Goal: Task Accomplishment & Management: Manage account settings

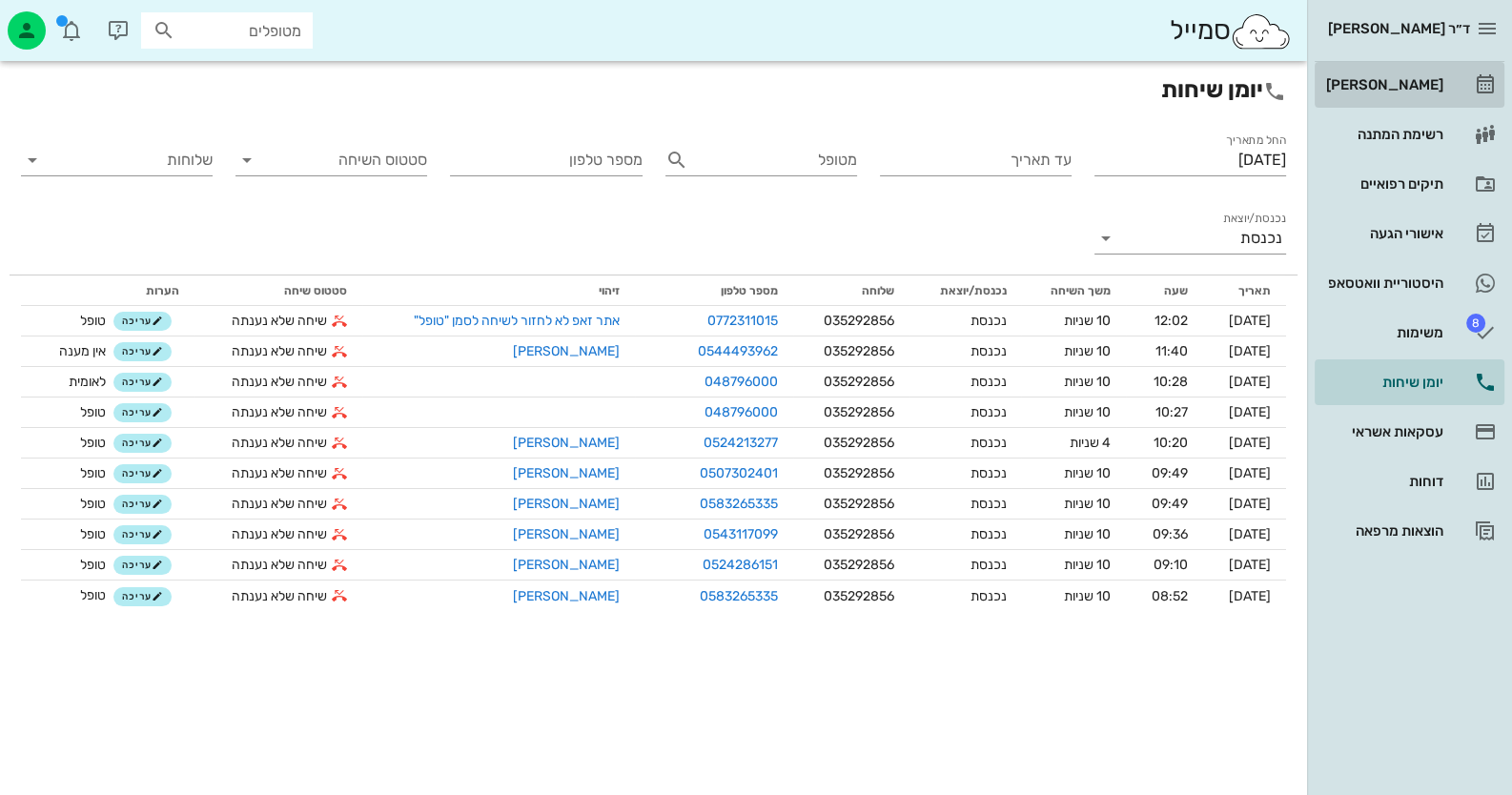
click at [1439, 92] on div "[PERSON_NAME]" at bounding box center [1382, 85] width 121 height 15
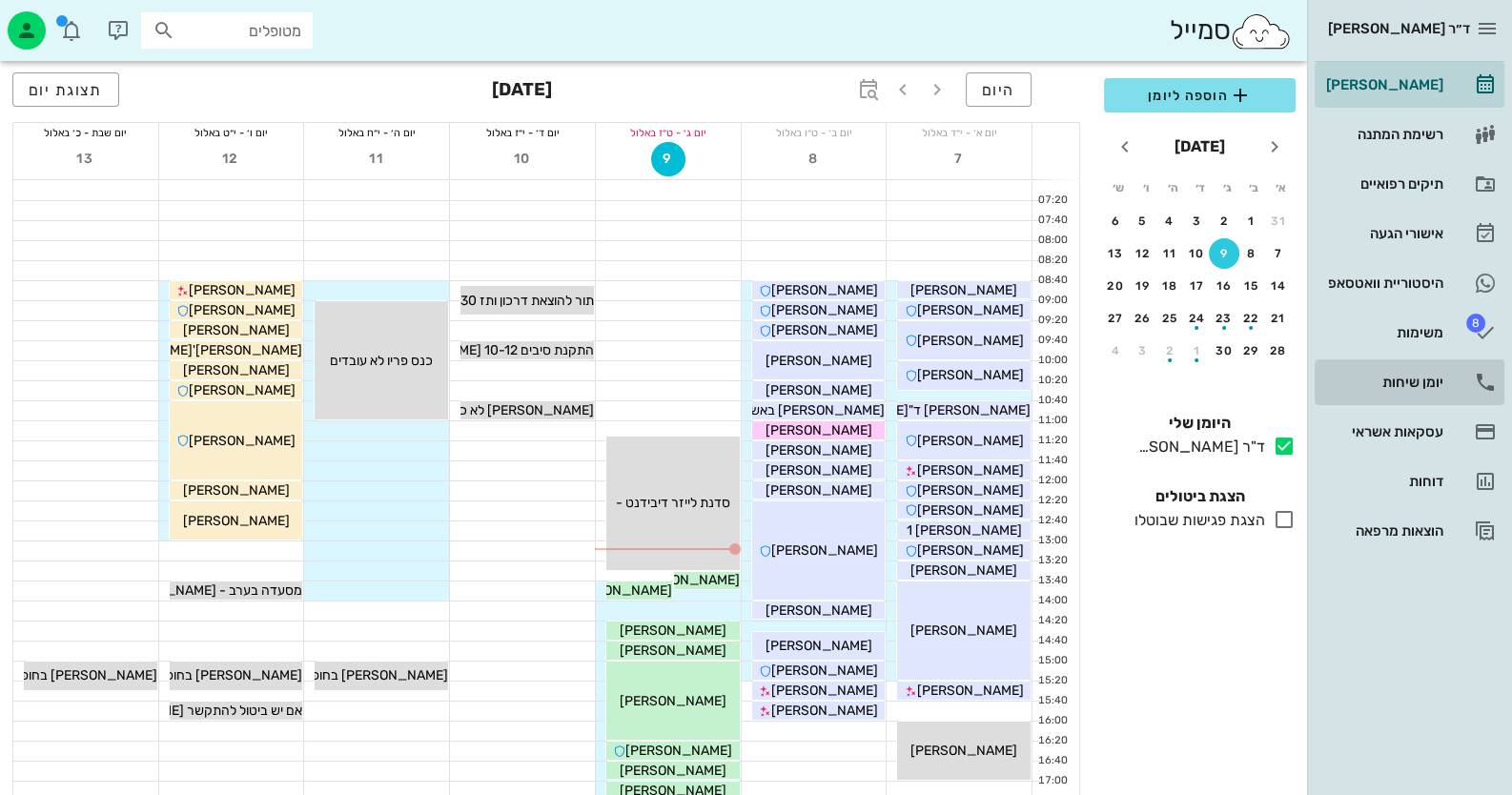
click at [1425, 379] on div "יומן שיחות" at bounding box center [1382, 382] width 121 height 15
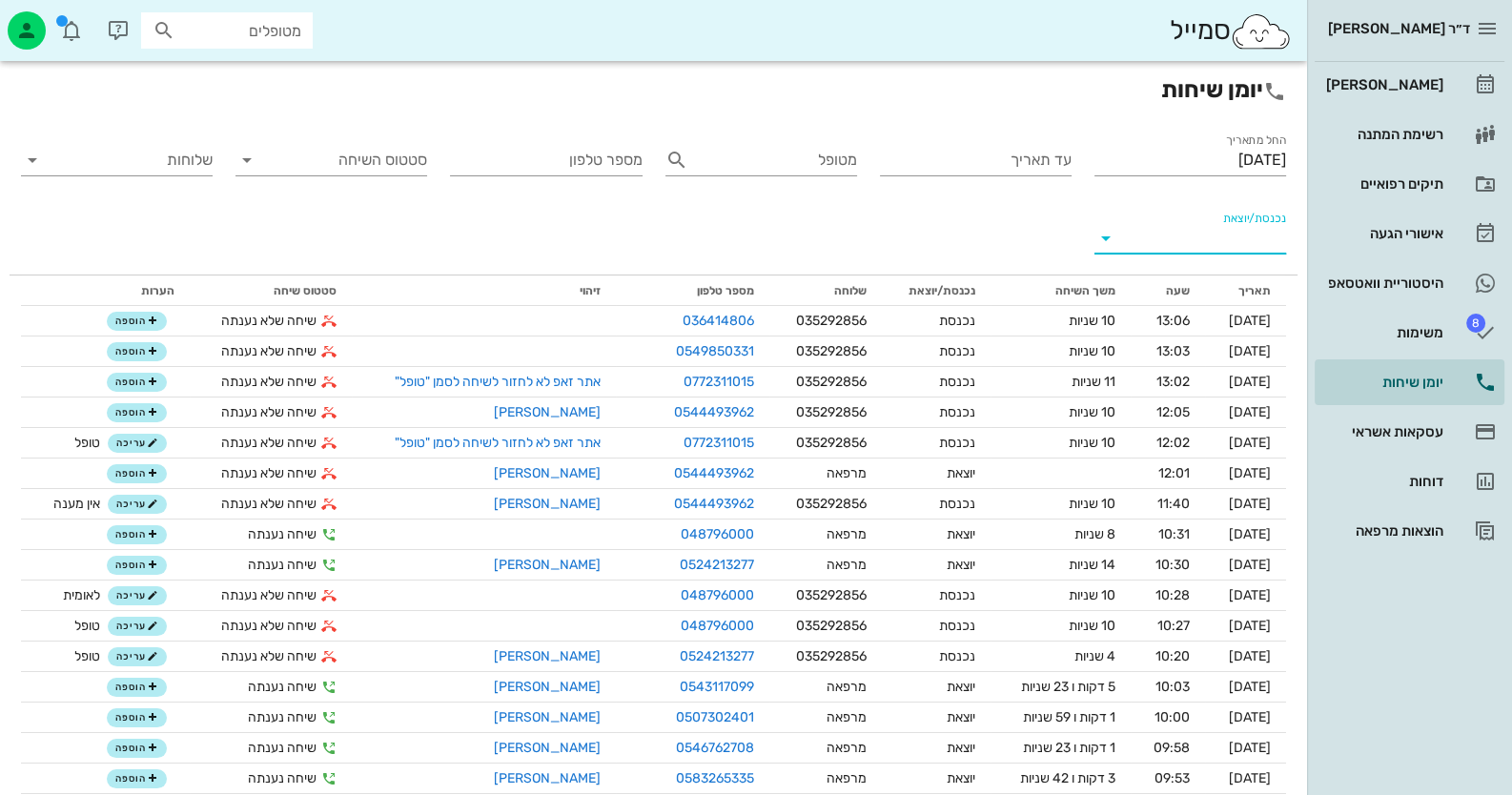
click at [1273, 226] on input "נכנסת/יוצאת" at bounding box center [1205, 238] width 161 height 31
click at [1244, 255] on div "נכנסת" at bounding box center [1225, 254] width 42 height 46
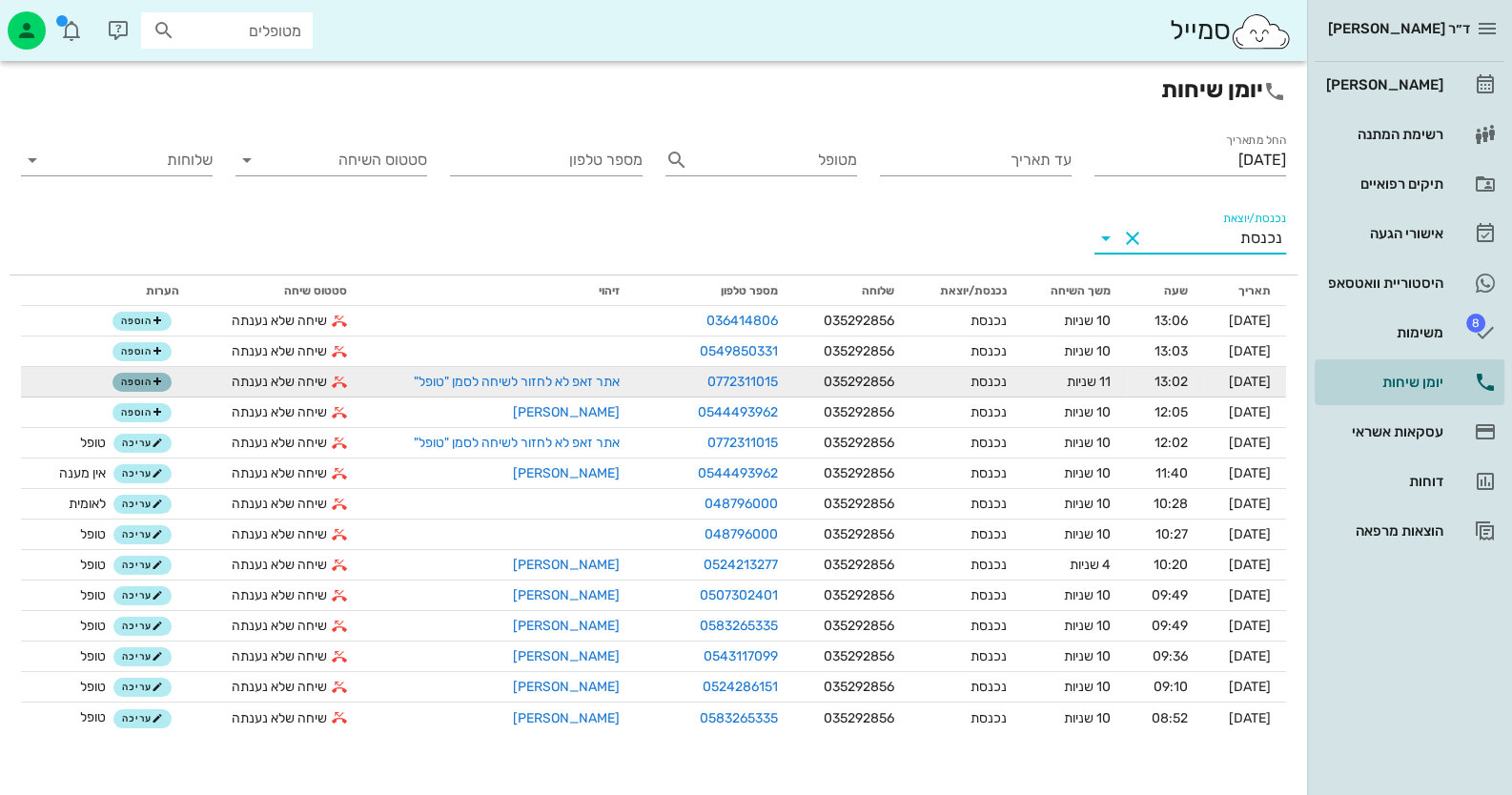
click at [153, 385] on icon "button" at bounding box center [157, 382] width 11 height 11
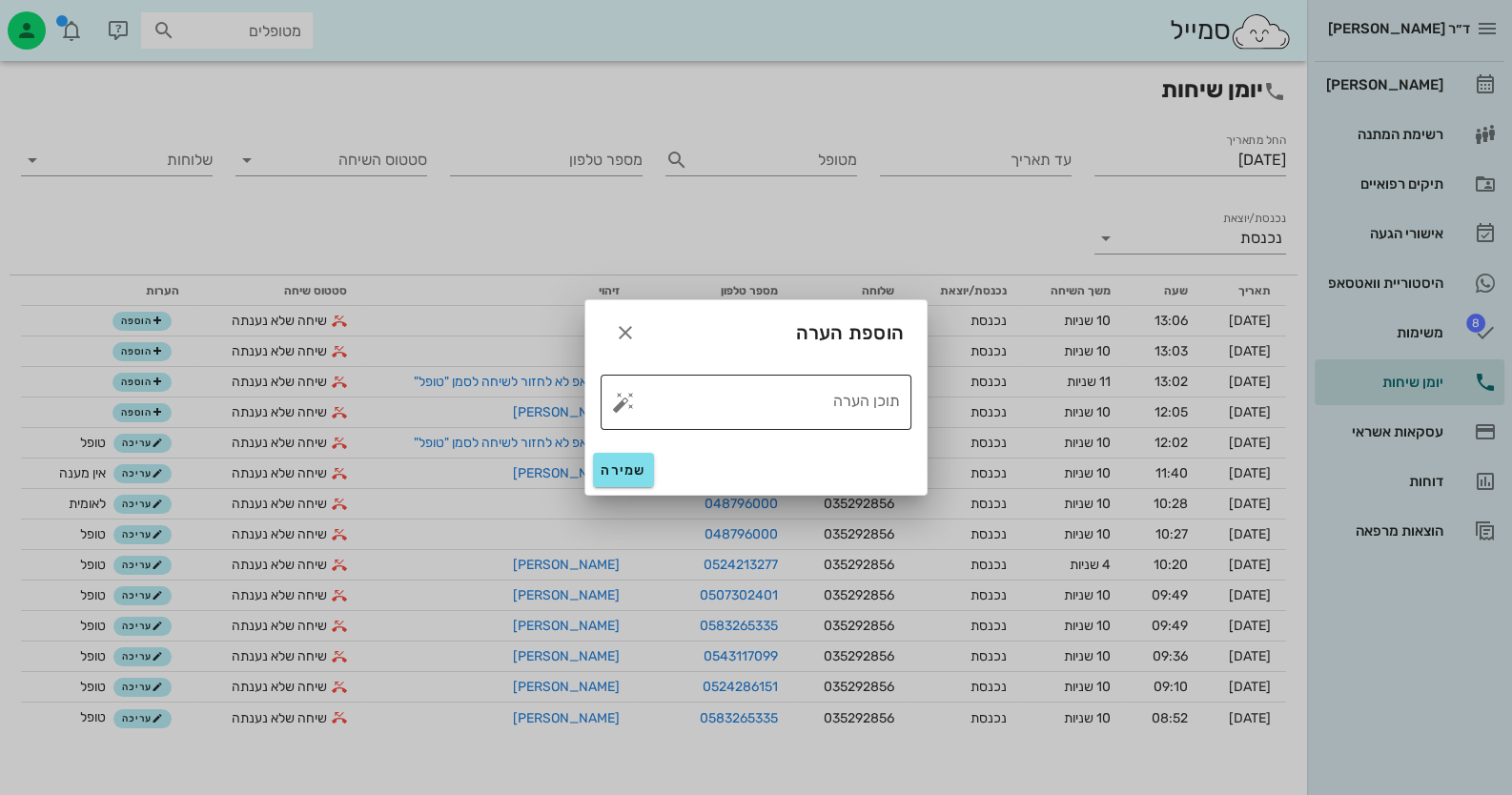
click at [623, 402] on button "button" at bounding box center [623, 402] width 23 height 23
click at [727, 385] on div "טופל" at bounding box center [705, 381] width 142 height 50
type textarea "טופל"
click at [641, 470] on span "שמירה" at bounding box center [623, 470] width 46 height 16
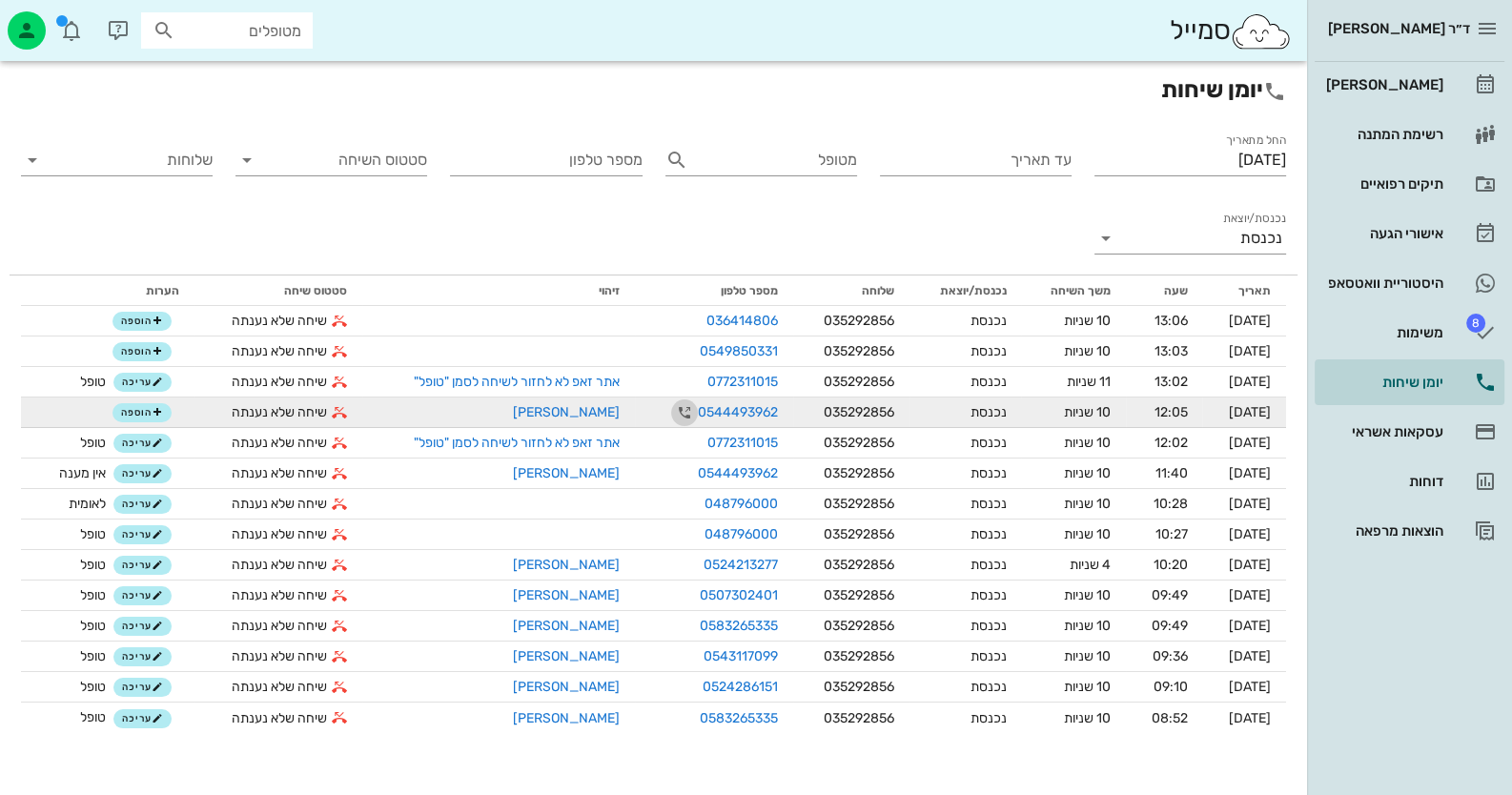
click at [673, 416] on icon "button" at bounding box center [684, 413] width 23 height 23
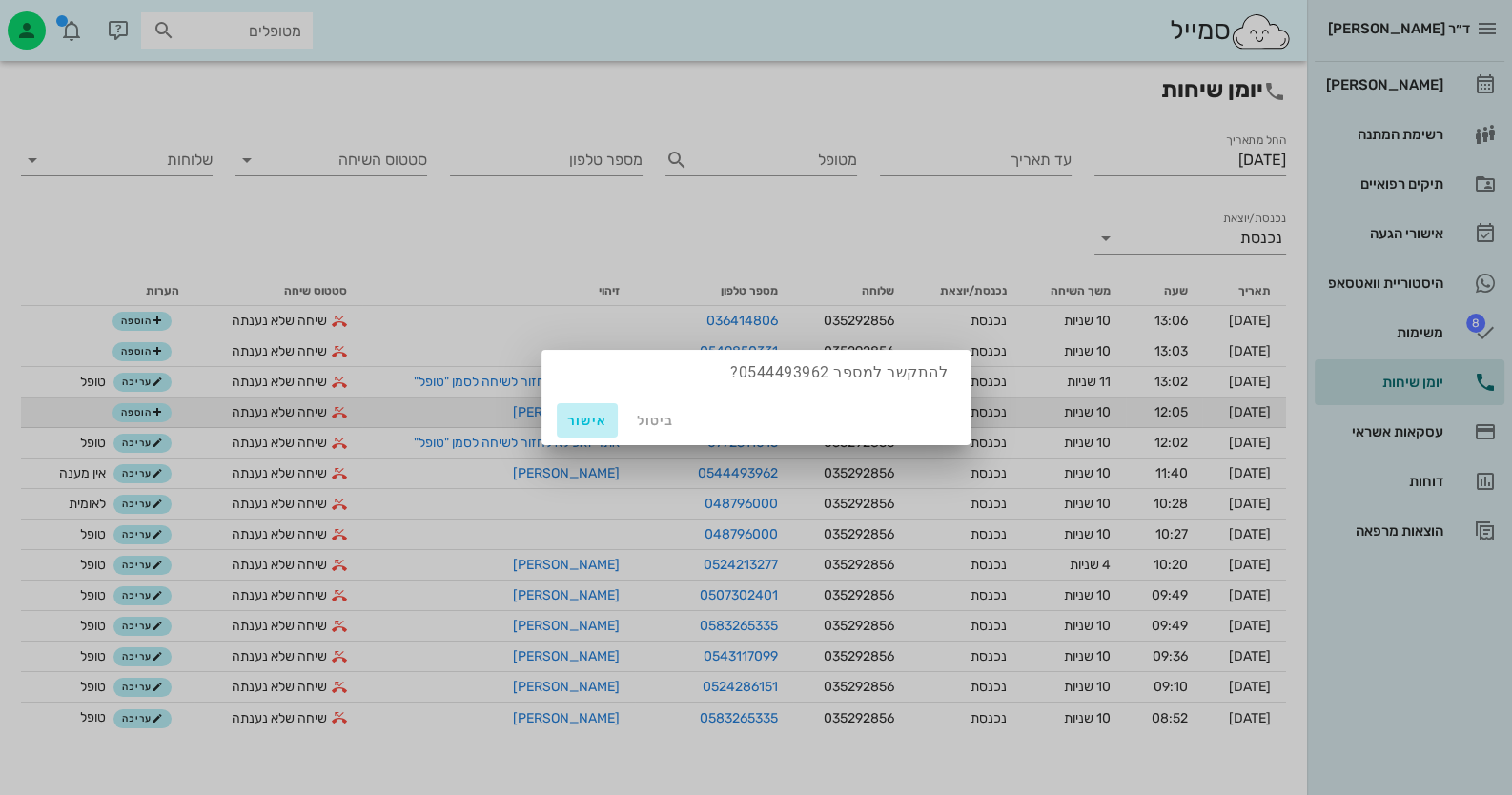
click at [594, 420] on span "אישור" at bounding box center [587, 420] width 46 height 16
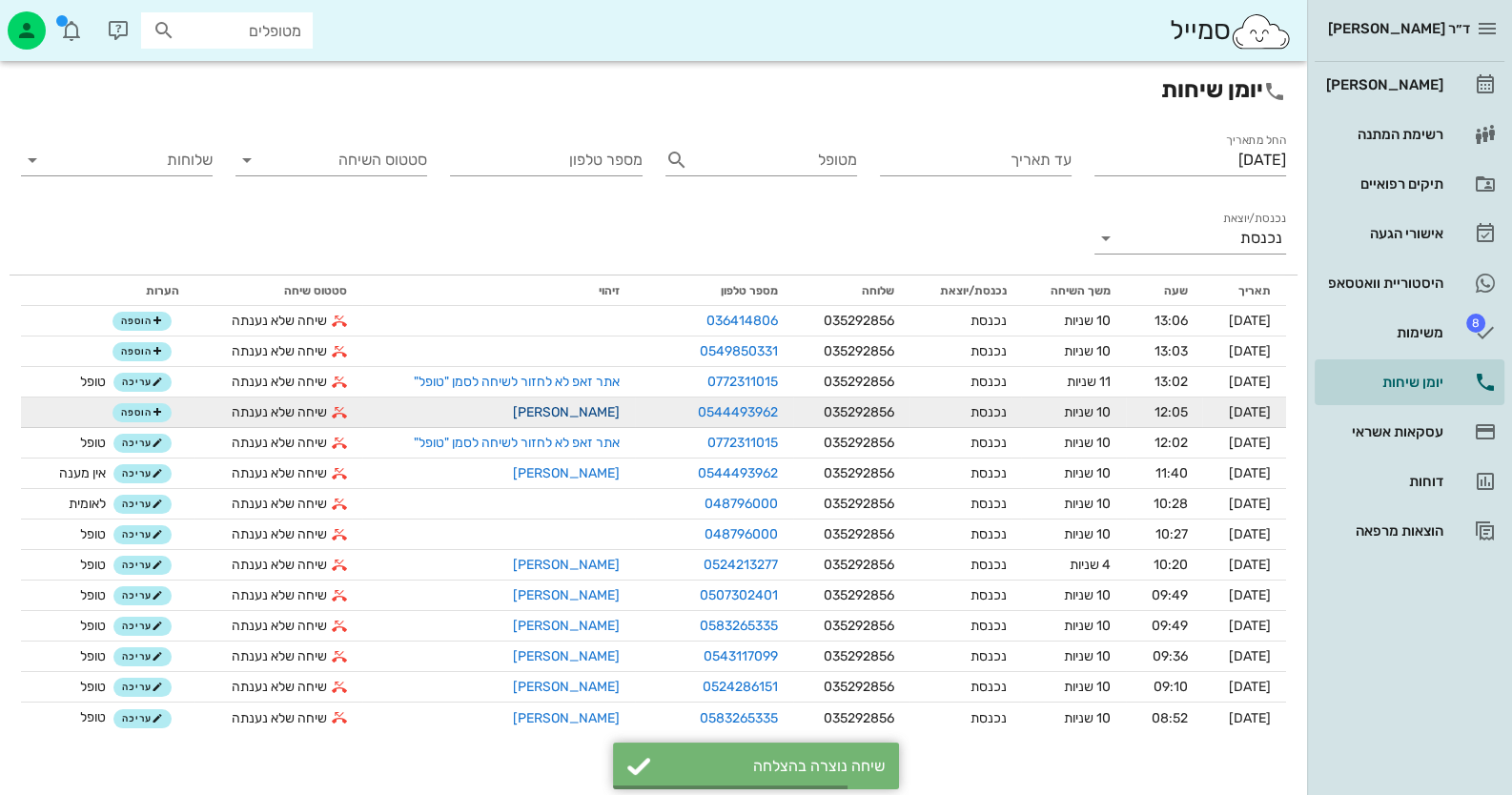
click at [555, 413] on link "[PERSON_NAME]" at bounding box center [566, 412] width 107 height 16
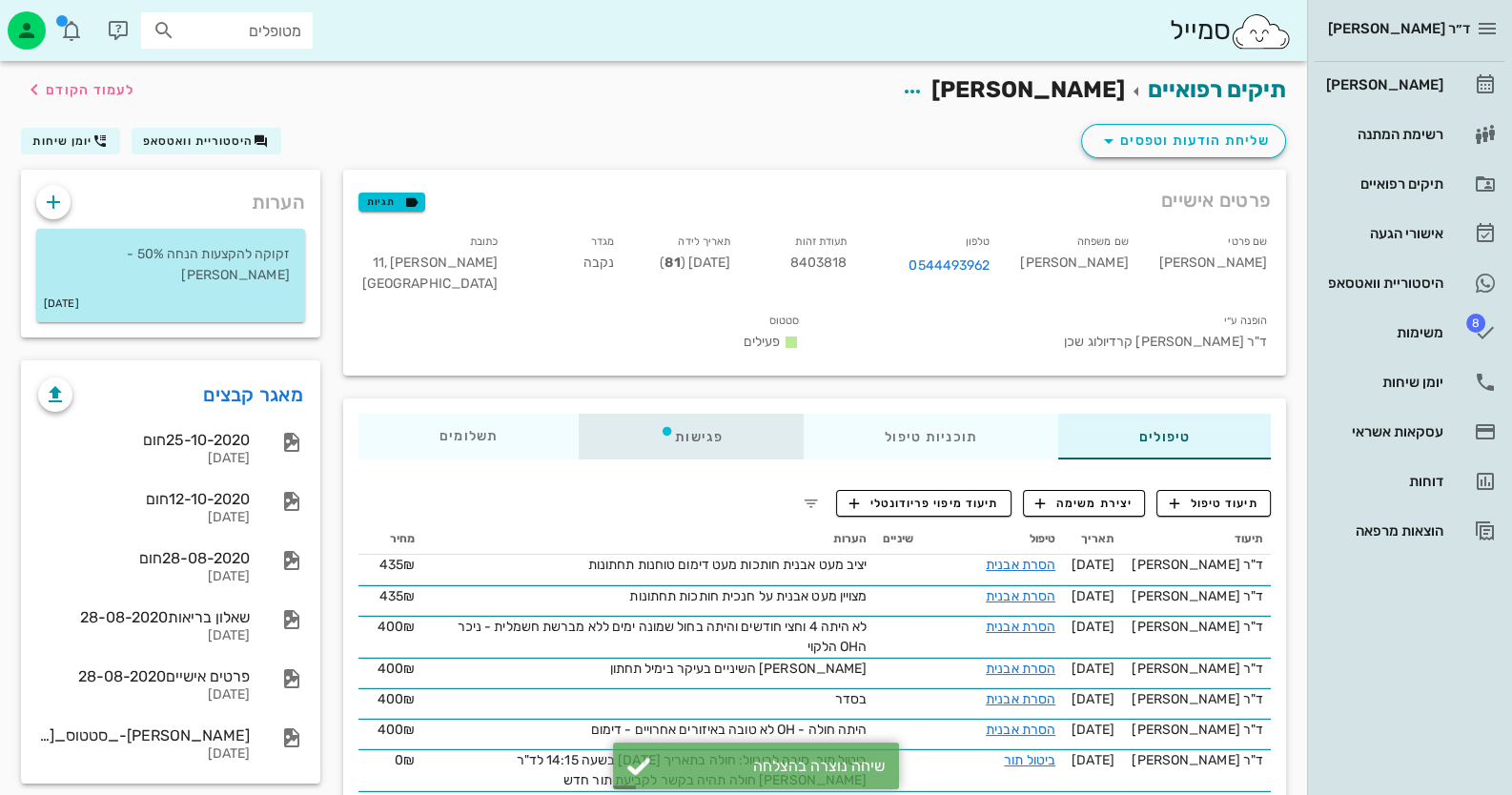
click at [706, 423] on div "פגישות" at bounding box center [691, 437] width 225 height 46
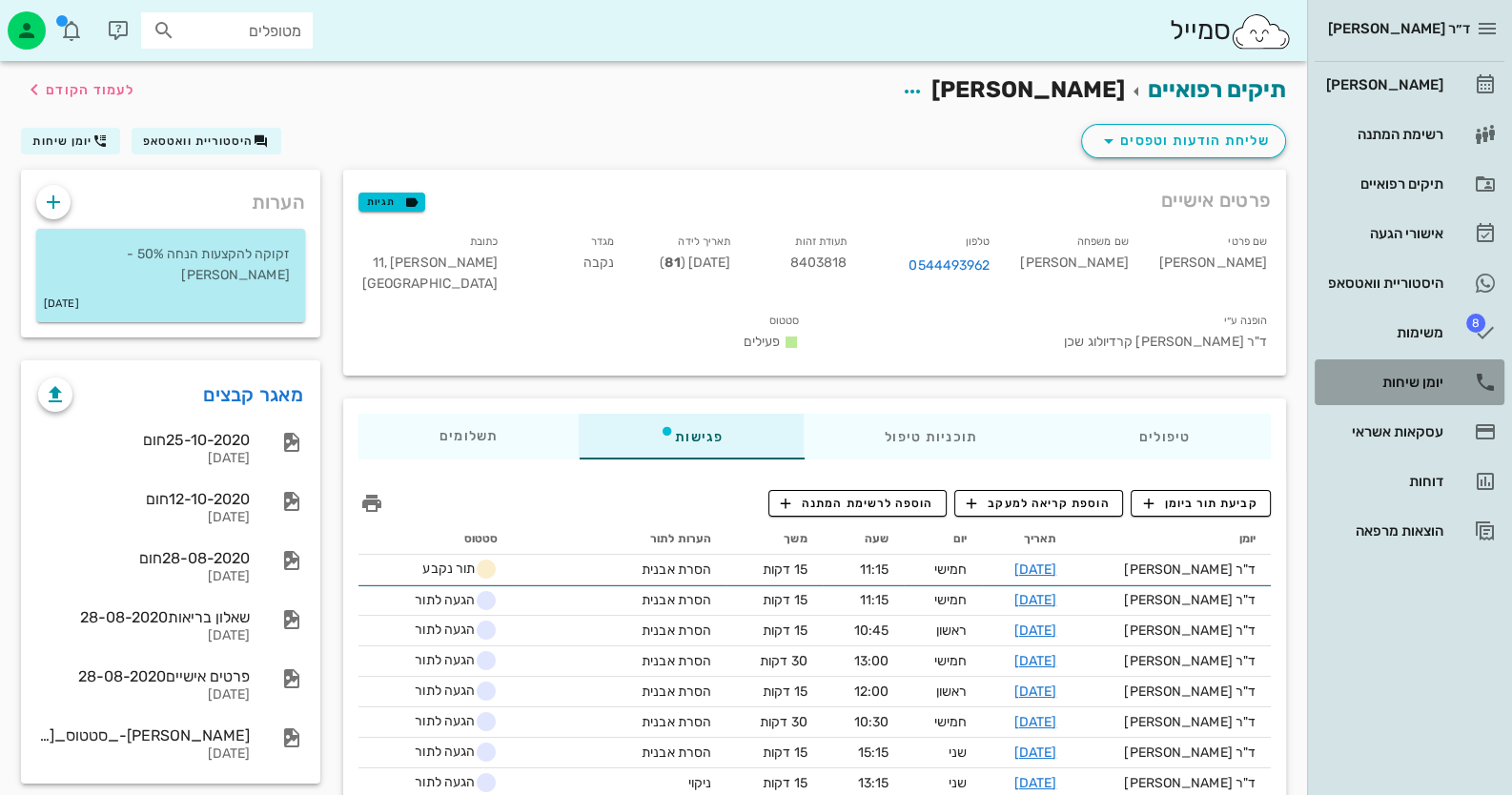
click at [1430, 381] on div "יומן שיחות" at bounding box center [1382, 382] width 121 height 15
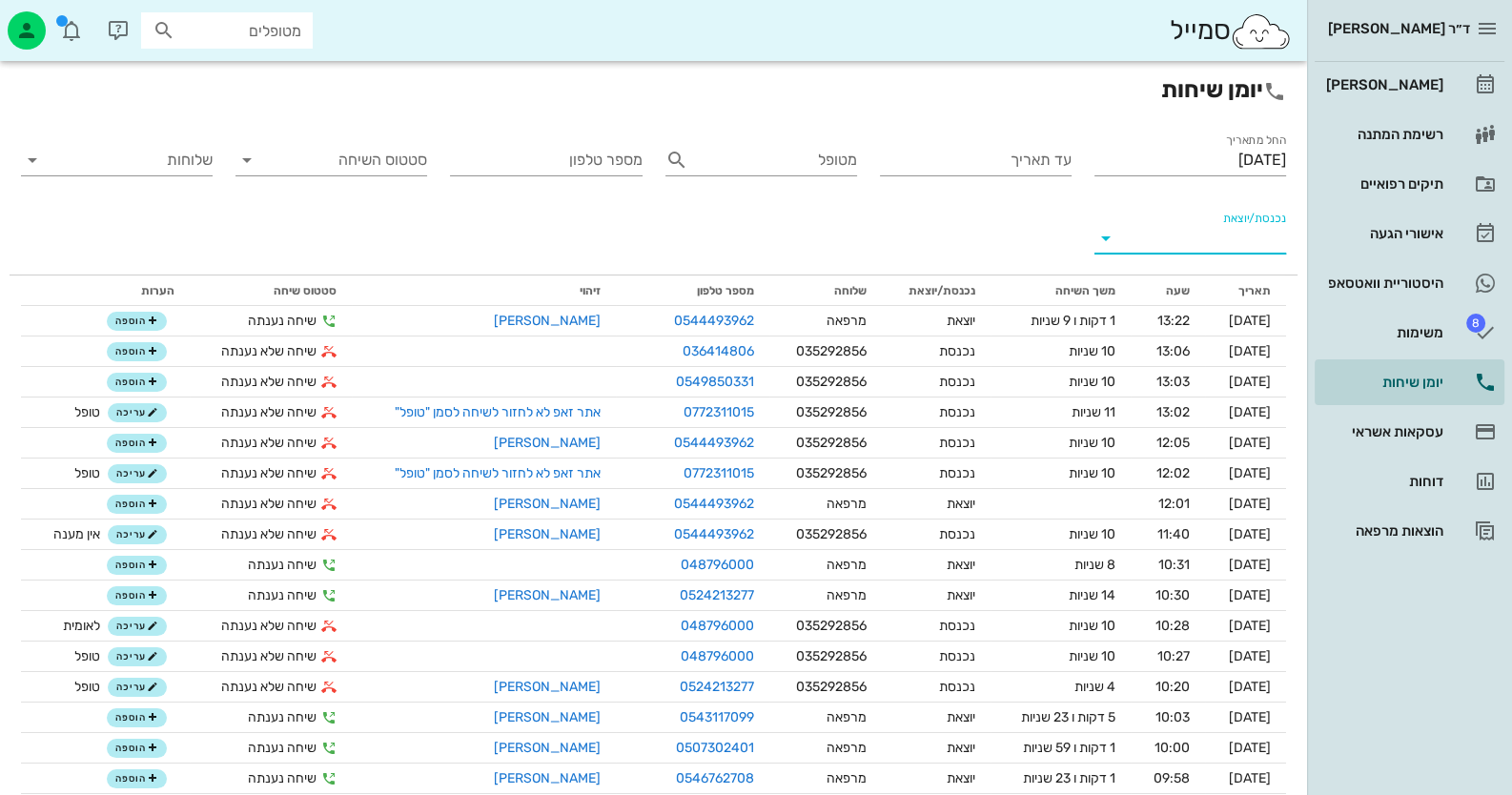
click at [1262, 233] on input "נכנסת/יוצאת" at bounding box center [1205, 238] width 161 height 31
click at [1221, 256] on div "נכנסת" at bounding box center [1225, 254] width 42 height 46
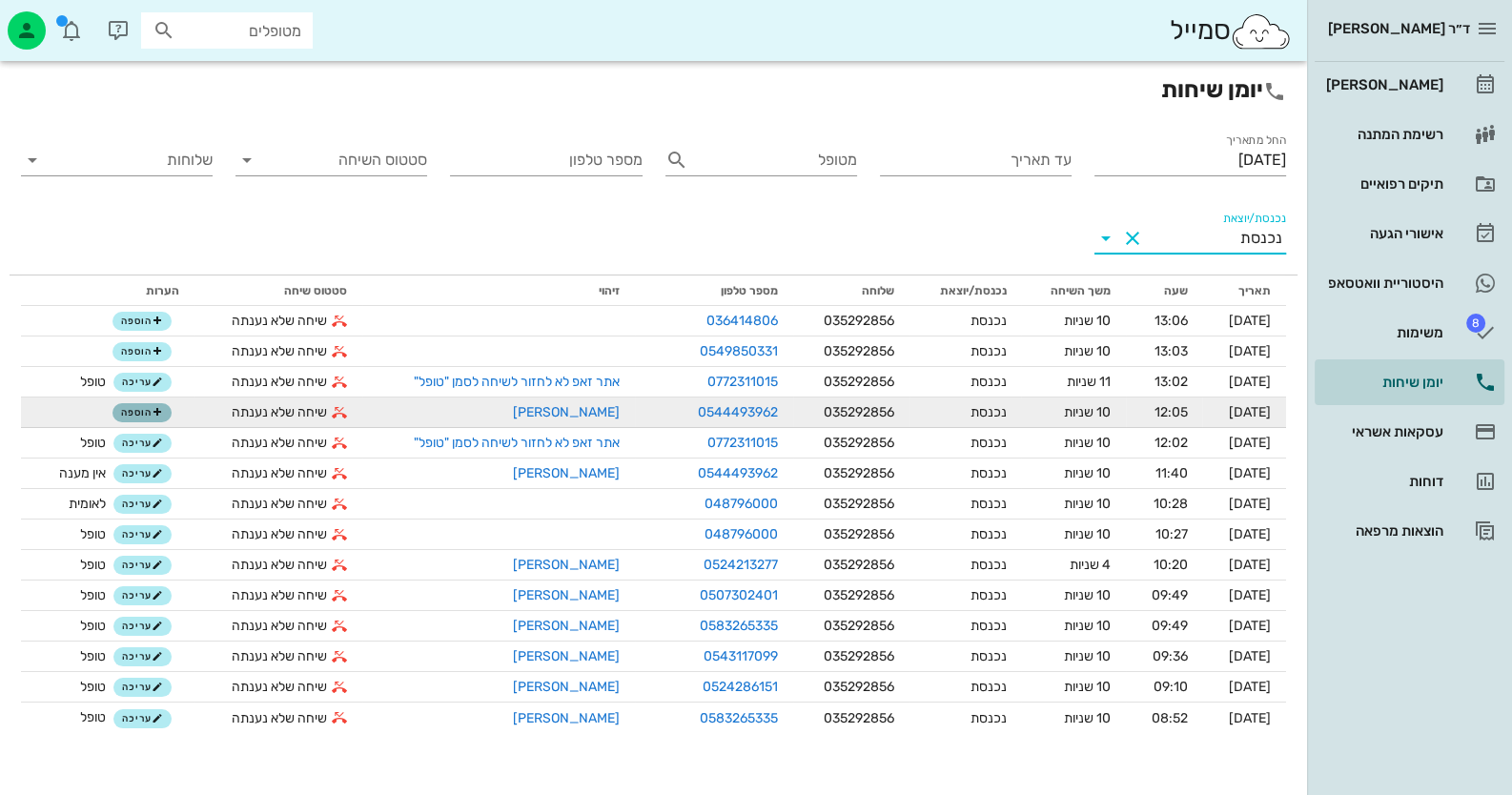
click at [135, 410] on span "הוספה" at bounding box center [142, 413] width 42 height 11
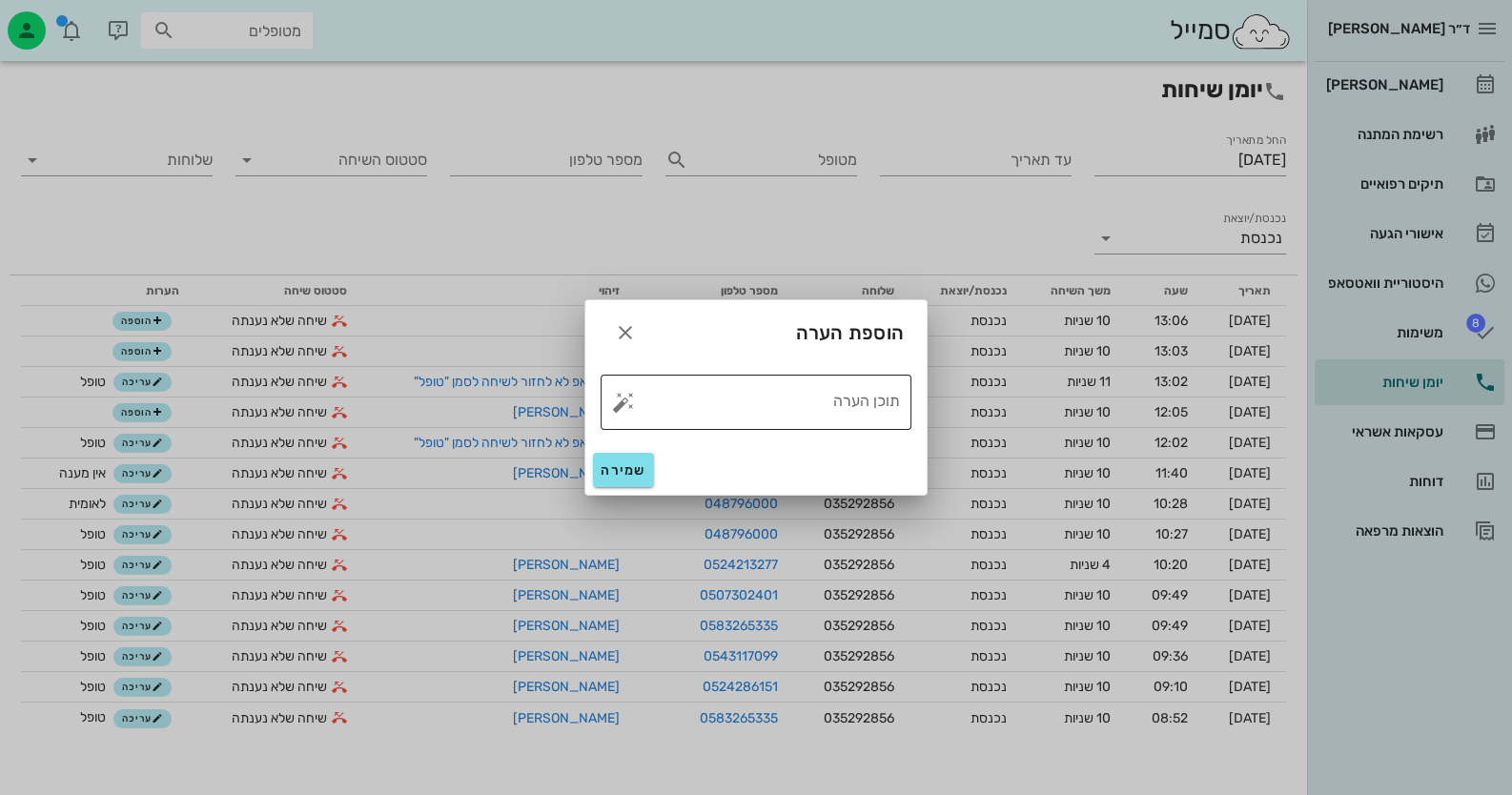
click at [619, 403] on button "button" at bounding box center [623, 402] width 23 height 23
click at [761, 378] on div "טופל" at bounding box center [705, 381] width 142 height 50
type textarea "טופל"
click at [623, 464] on span "שמירה" at bounding box center [623, 470] width 46 height 16
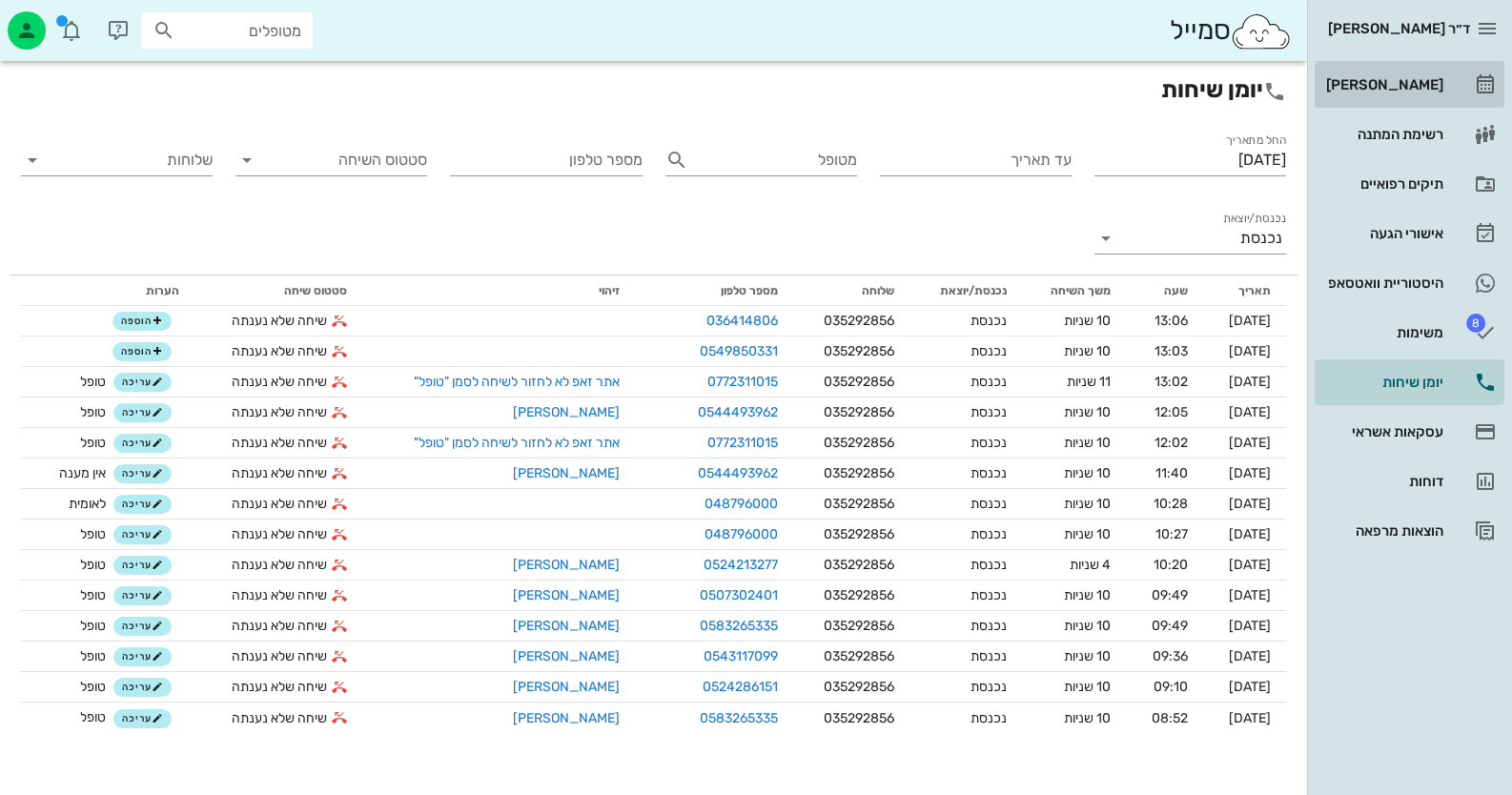
click at [1435, 87] on div "[PERSON_NAME]" at bounding box center [1382, 85] width 121 height 15
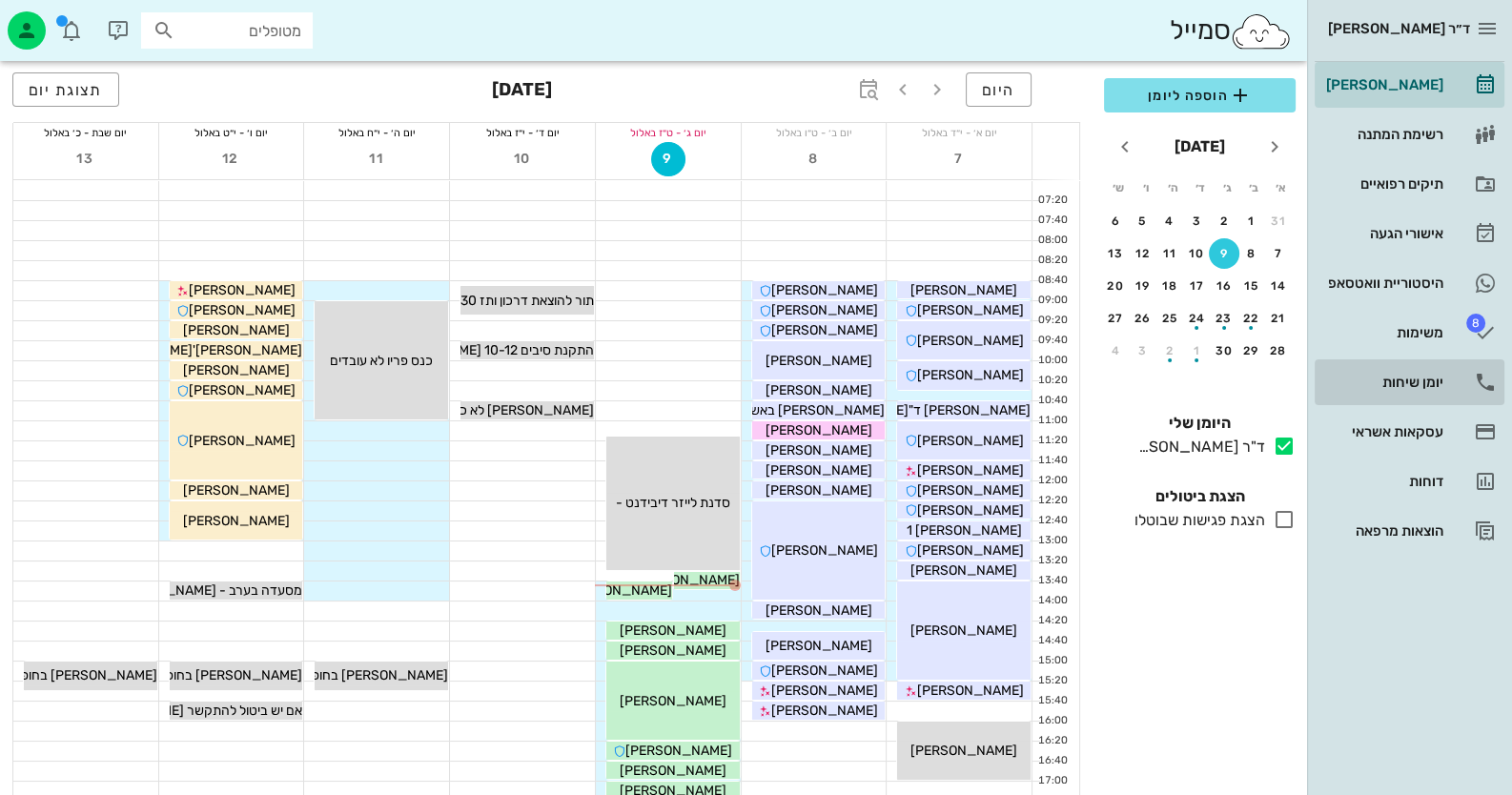
click at [1435, 380] on div "יומן שיחות" at bounding box center [1382, 382] width 121 height 15
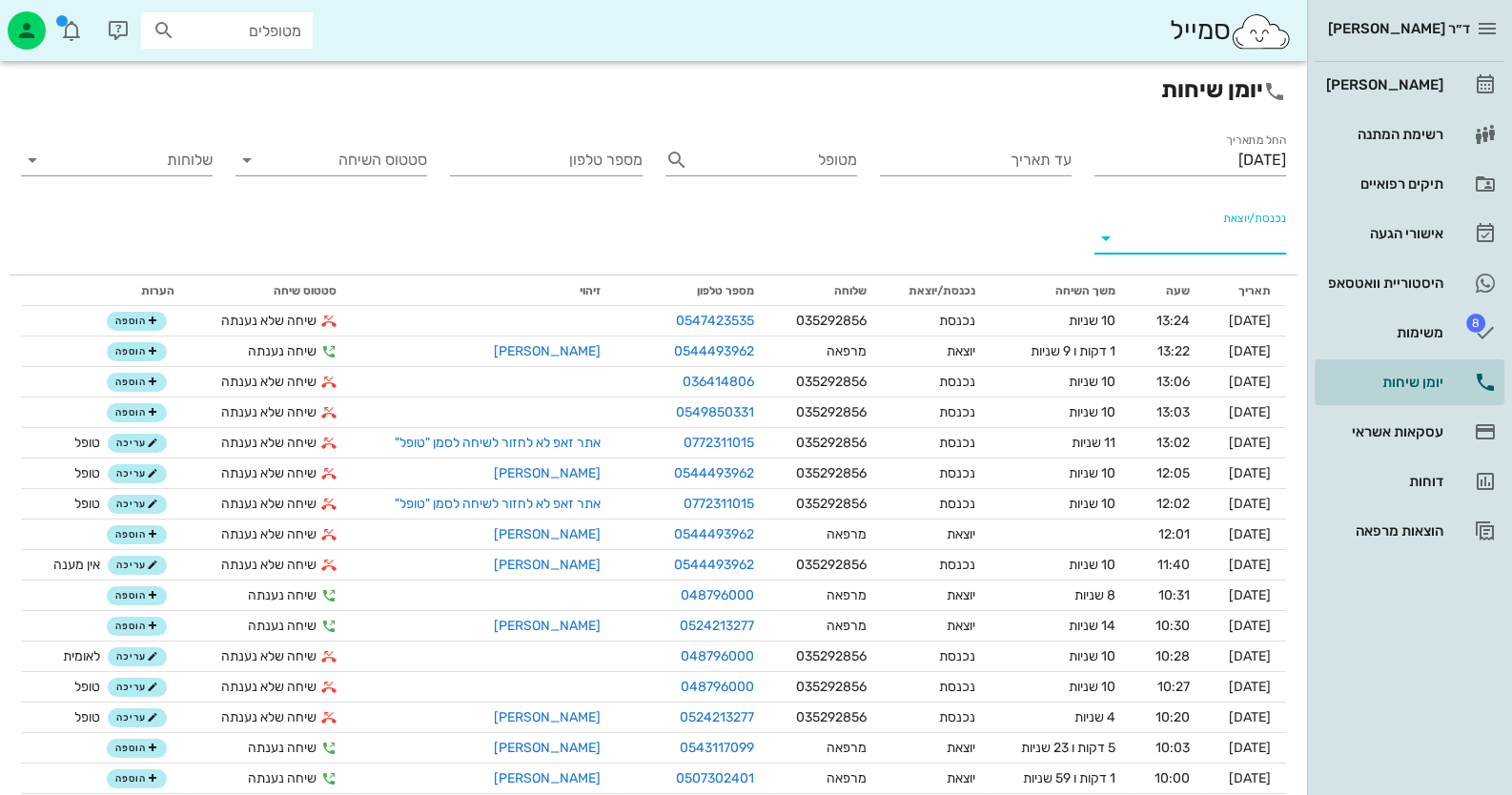
click at [1219, 232] on input "נכנסת/יוצאת" at bounding box center [1205, 238] width 161 height 31
click at [1247, 255] on div "נכנסת" at bounding box center [1237, 254] width 67 height 46
